Goal: Task Accomplishment & Management: Complete application form

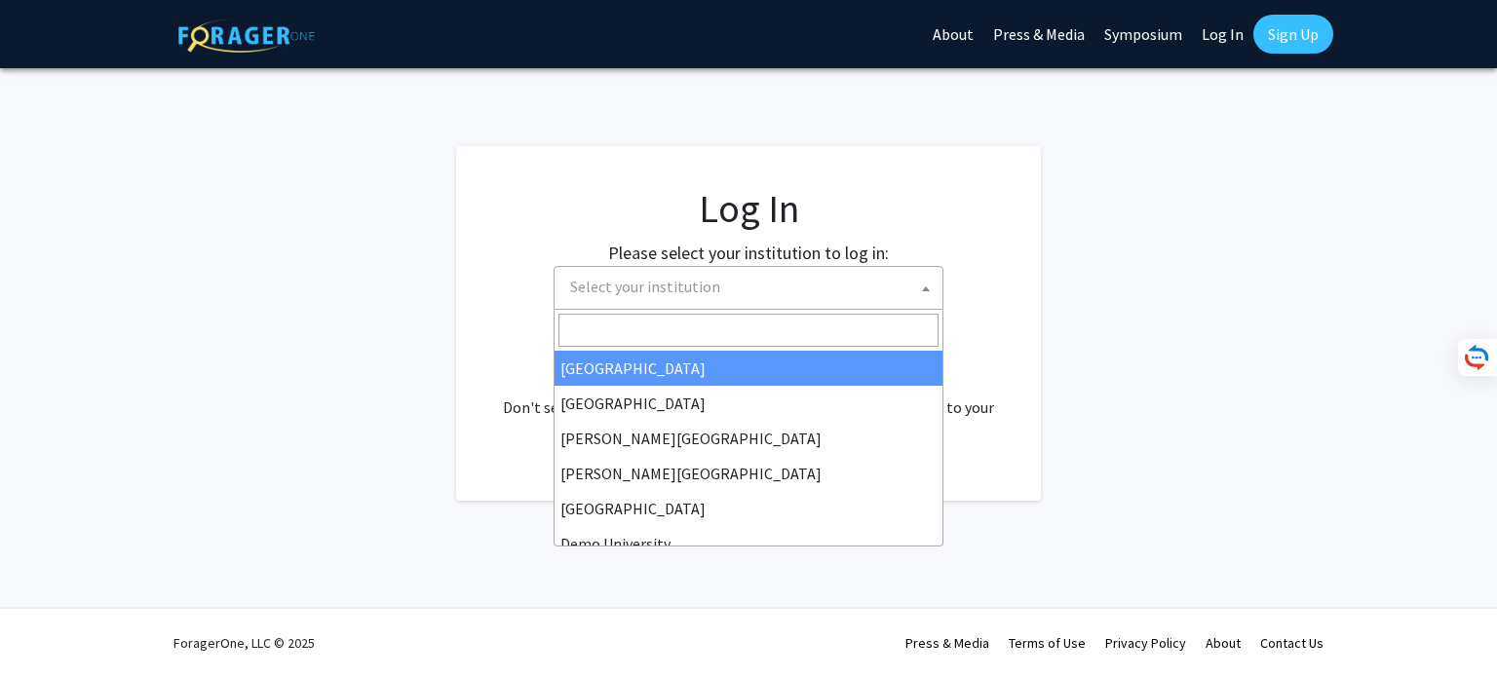
click at [889, 283] on span "Select your institution" at bounding box center [752, 287] width 380 height 40
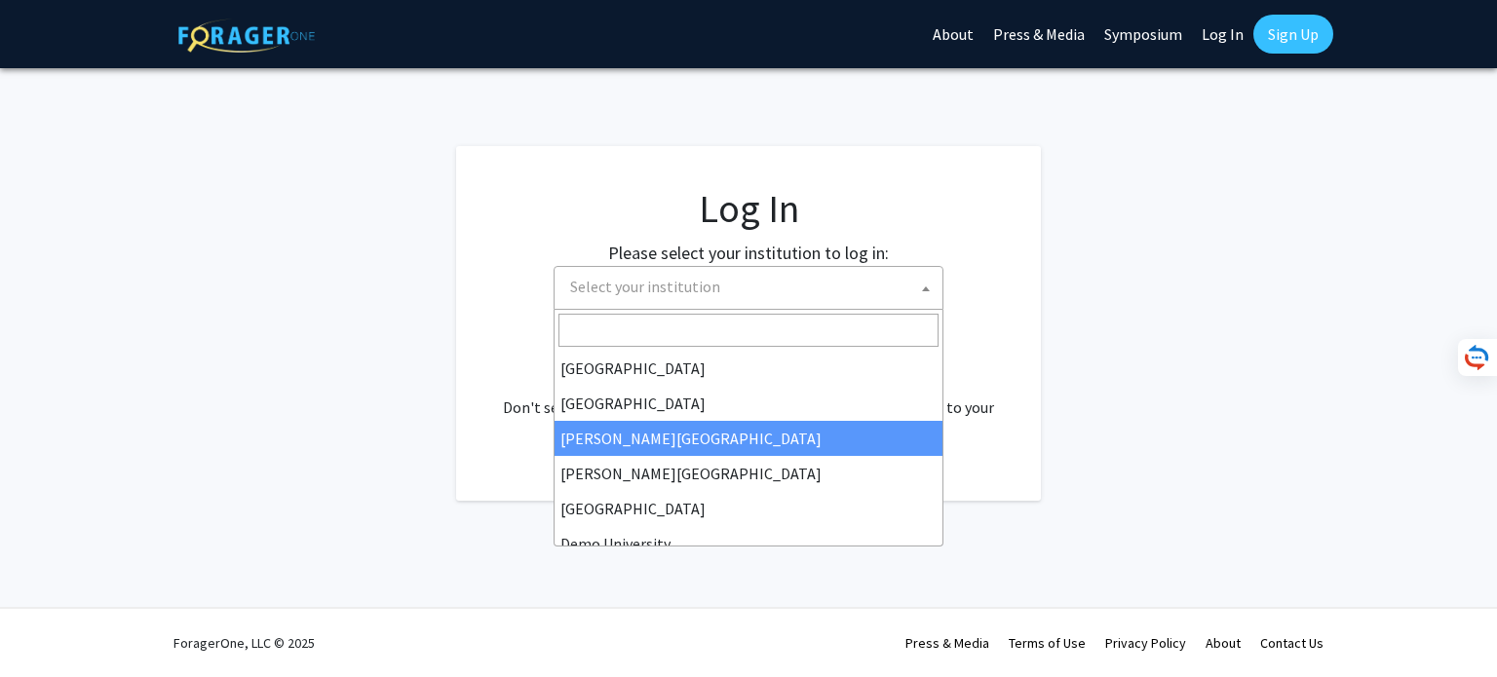
scroll to position [97, 0]
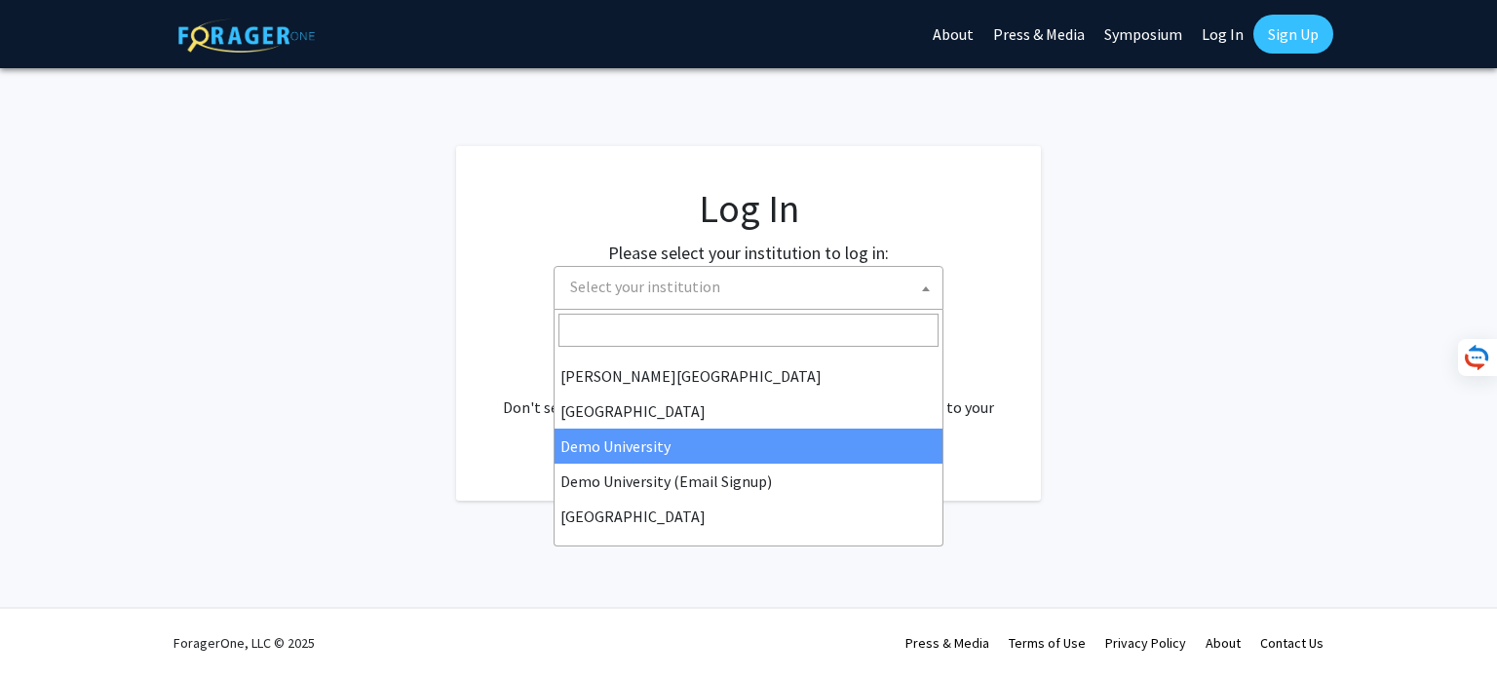
select select "8"
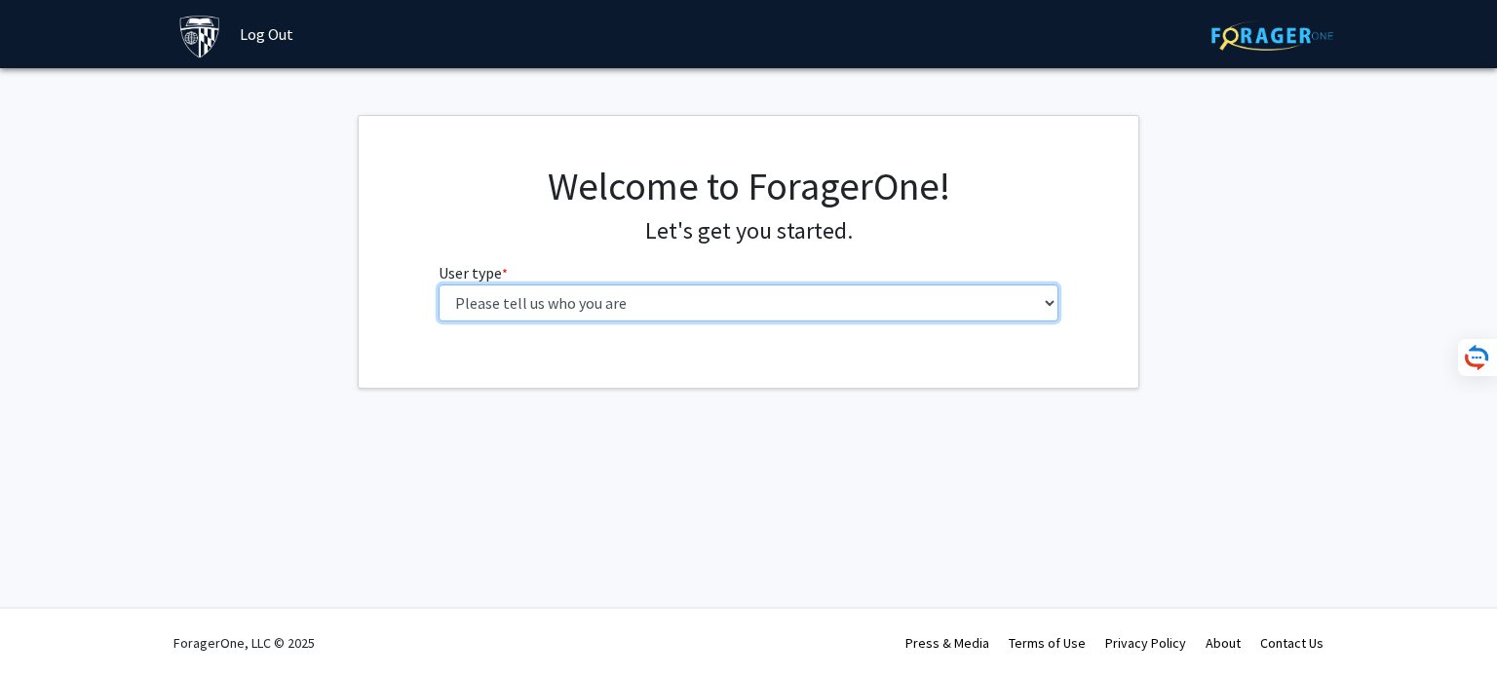
click at [794, 303] on select "Please tell us who you are Undergraduate Student Master's Student Doctoral Cand…" at bounding box center [749, 303] width 621 height 37
select select "3: doc"
click at [439, 285] on select "Please tell us who you are Undergraduate Student Master's Student Doctoral Cand…" at bounding box center [749, 303] width 621 height 37
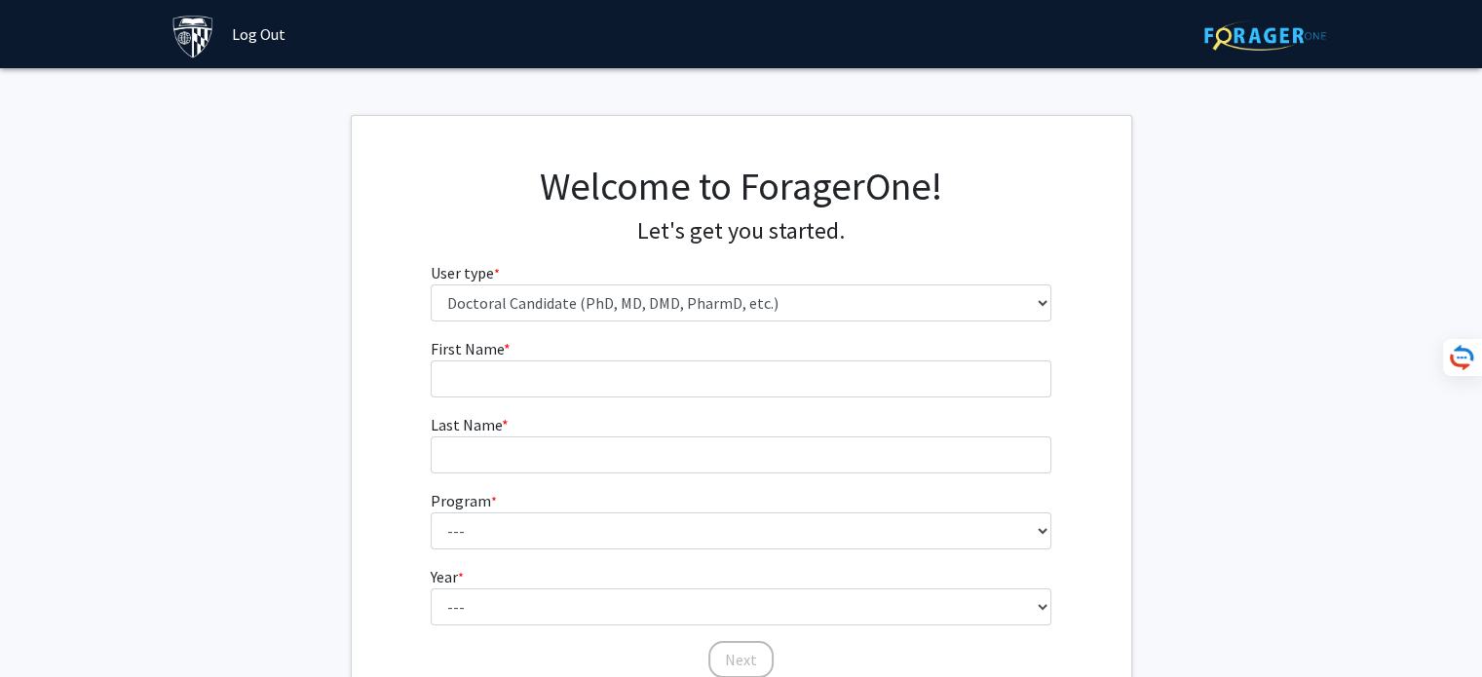
click at [242, 41] on link "Log Out" at bounding box center [258, 34] width 73 height 68
